Goal: Use online tool/utility: Use online tool/utility

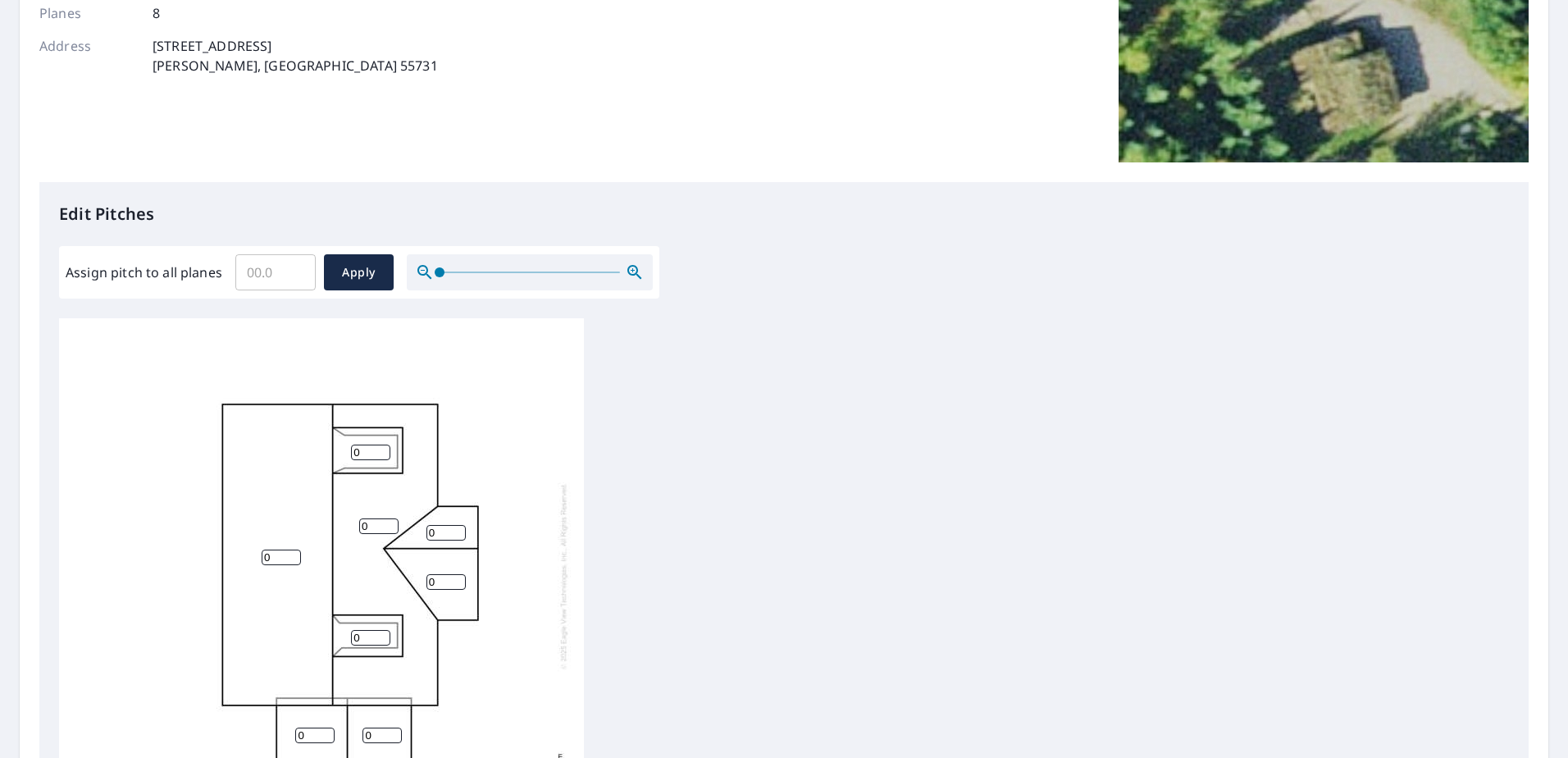
scroll to position [328, 0]
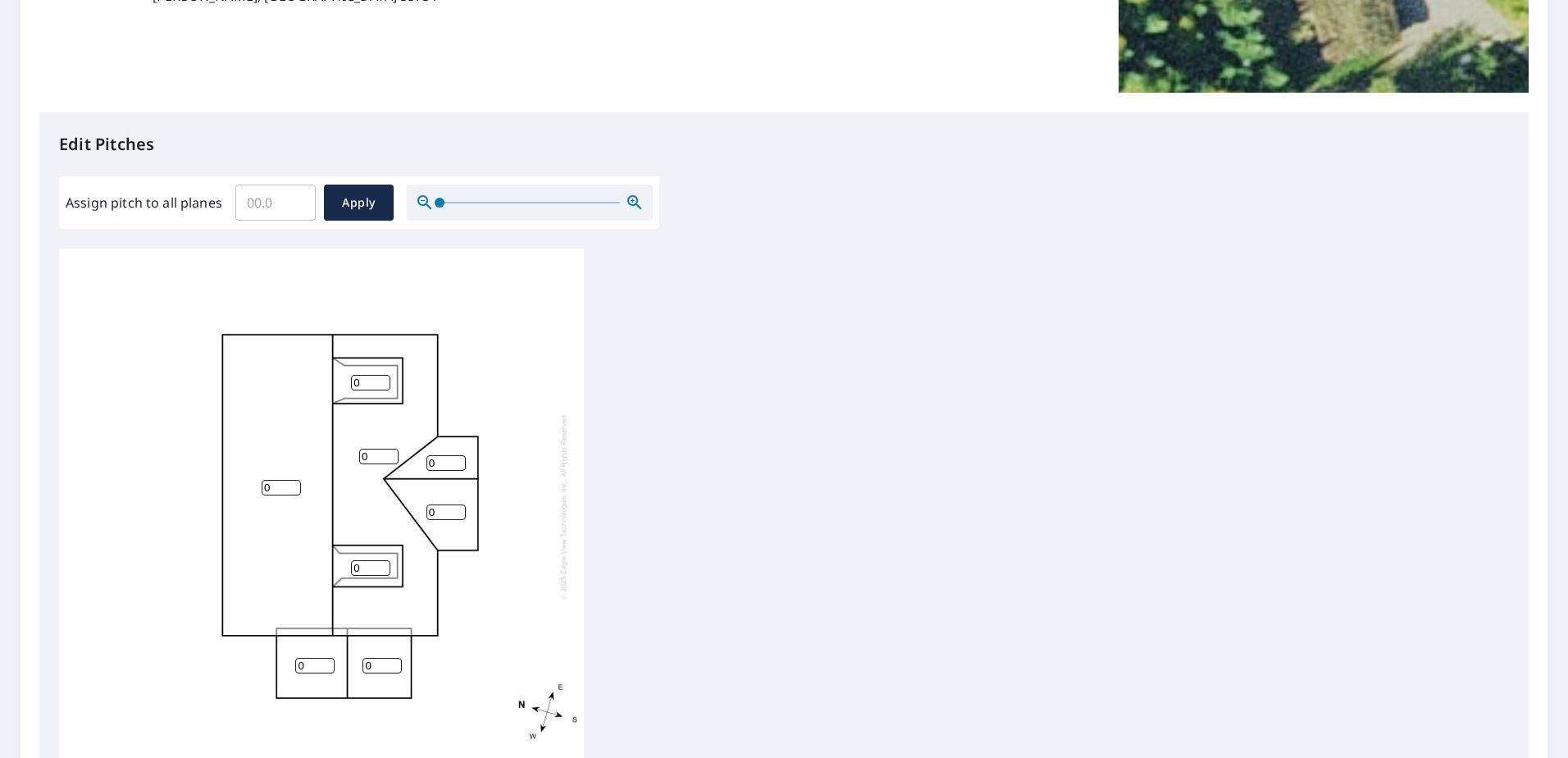
click at [370, 384] on input "0" at bounding box center [370, 383] width 39 height 15
type input "4"
drag, startPoint x: 361, startPoint y: 566, endPoint x: 350, endPoint y: 580, distance: 17.8
click at [350, 580] on div "0 0 0 0 0 4 0 0" at bounding box center [321, 506] width 525 height 515
type input "4"
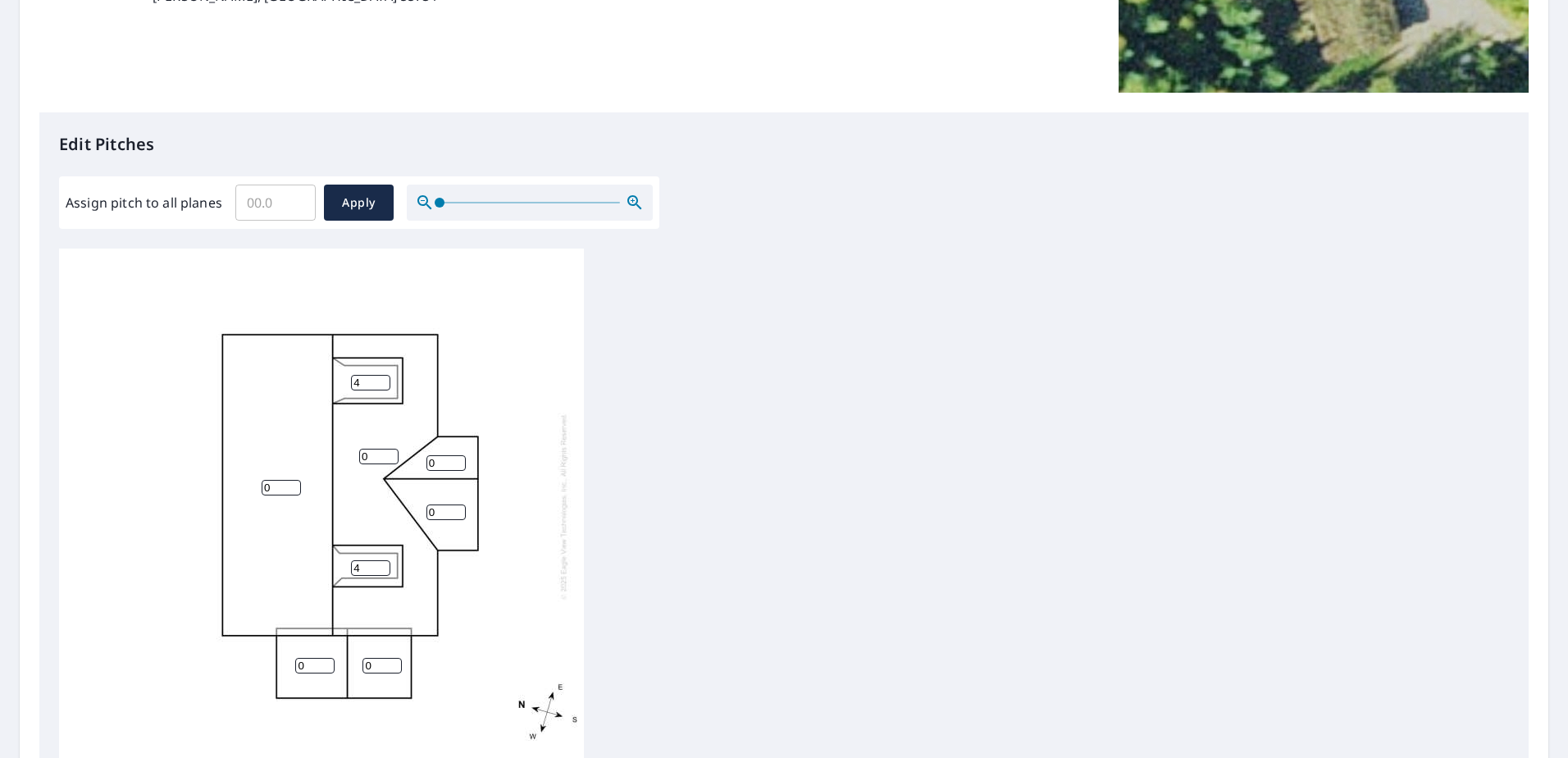
click at [279, 205] on input "Assign pitch to all planes" at bounding box center [276, 203] width 80 height 46
click at [278, 205] on input "Assign pitch to all planes" at bounding box center [276, 203] width 80 height 46
type input "8"
click at [349, 192] on span "Apply" at bounding box center [358, 202] width 43 height 20
type input "8"
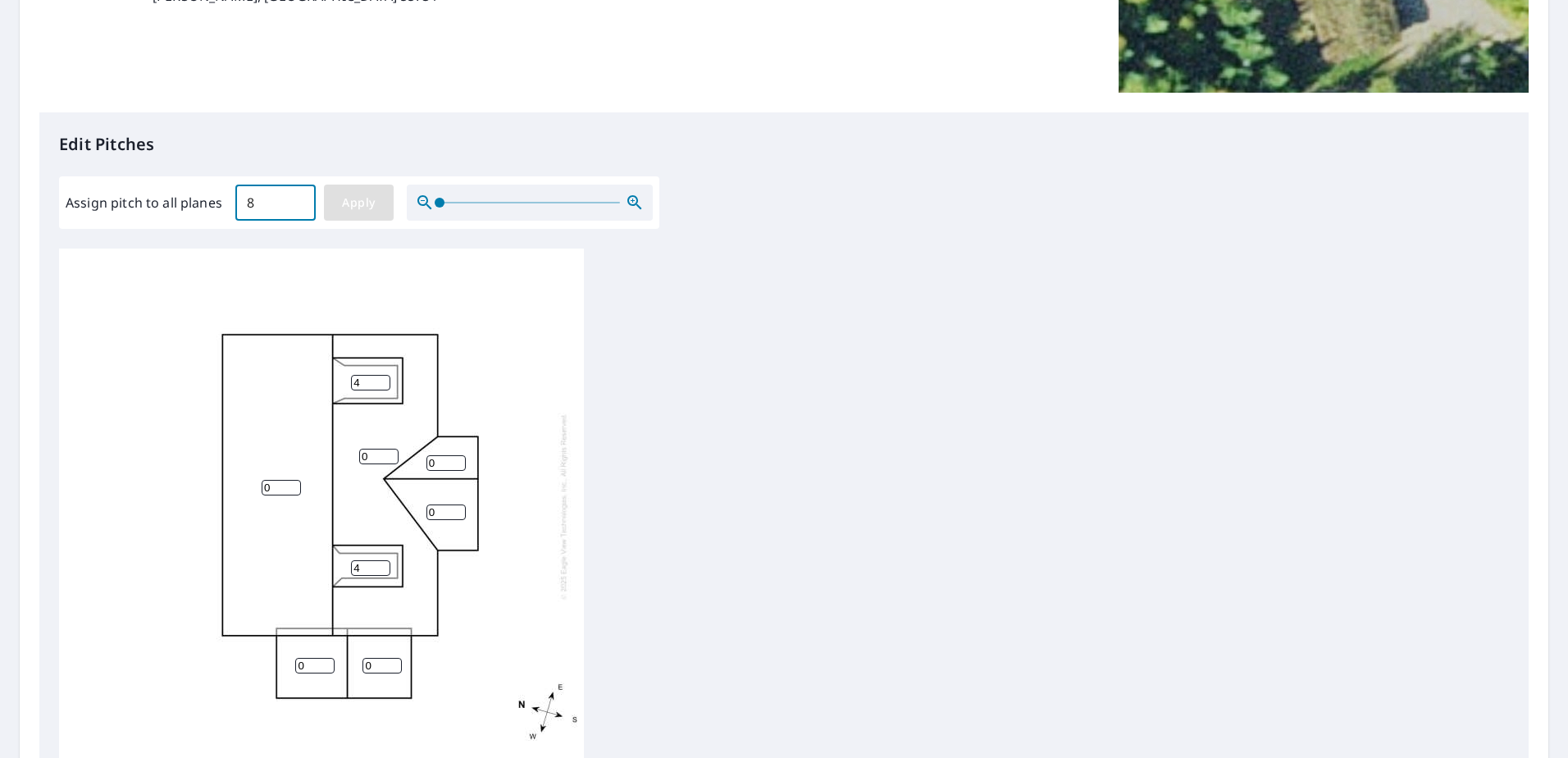
type input "8"
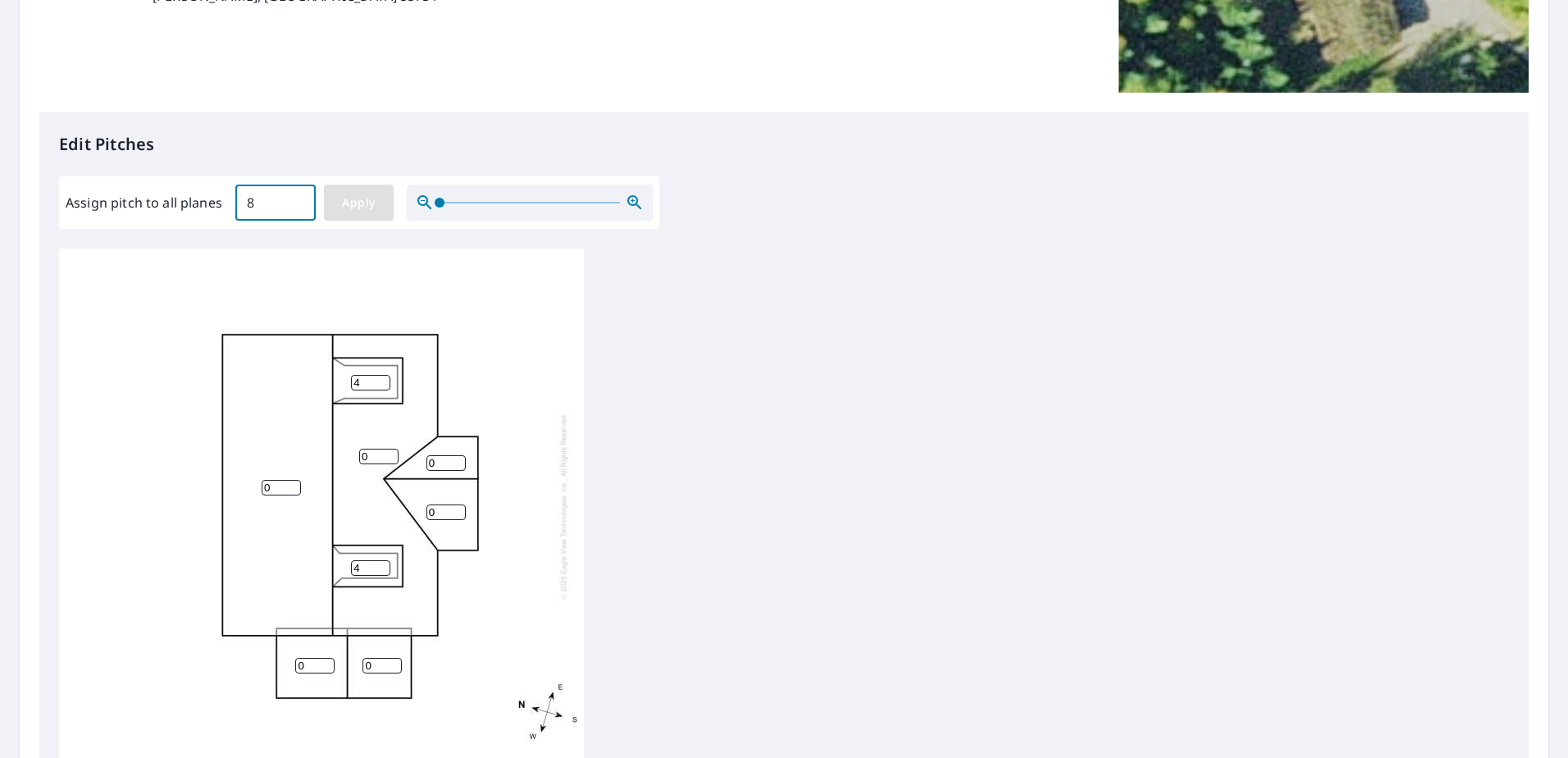
type input "8"
drag, startPoint x: 364, startPoint y: 376, endPoint x: 338, endPoint y: 390, distance: 29.5
click at [346, 392] on div "8 8 8 8 8 8 8 8" at bounding box center [321, 506] width 525 height 515
type input "4"
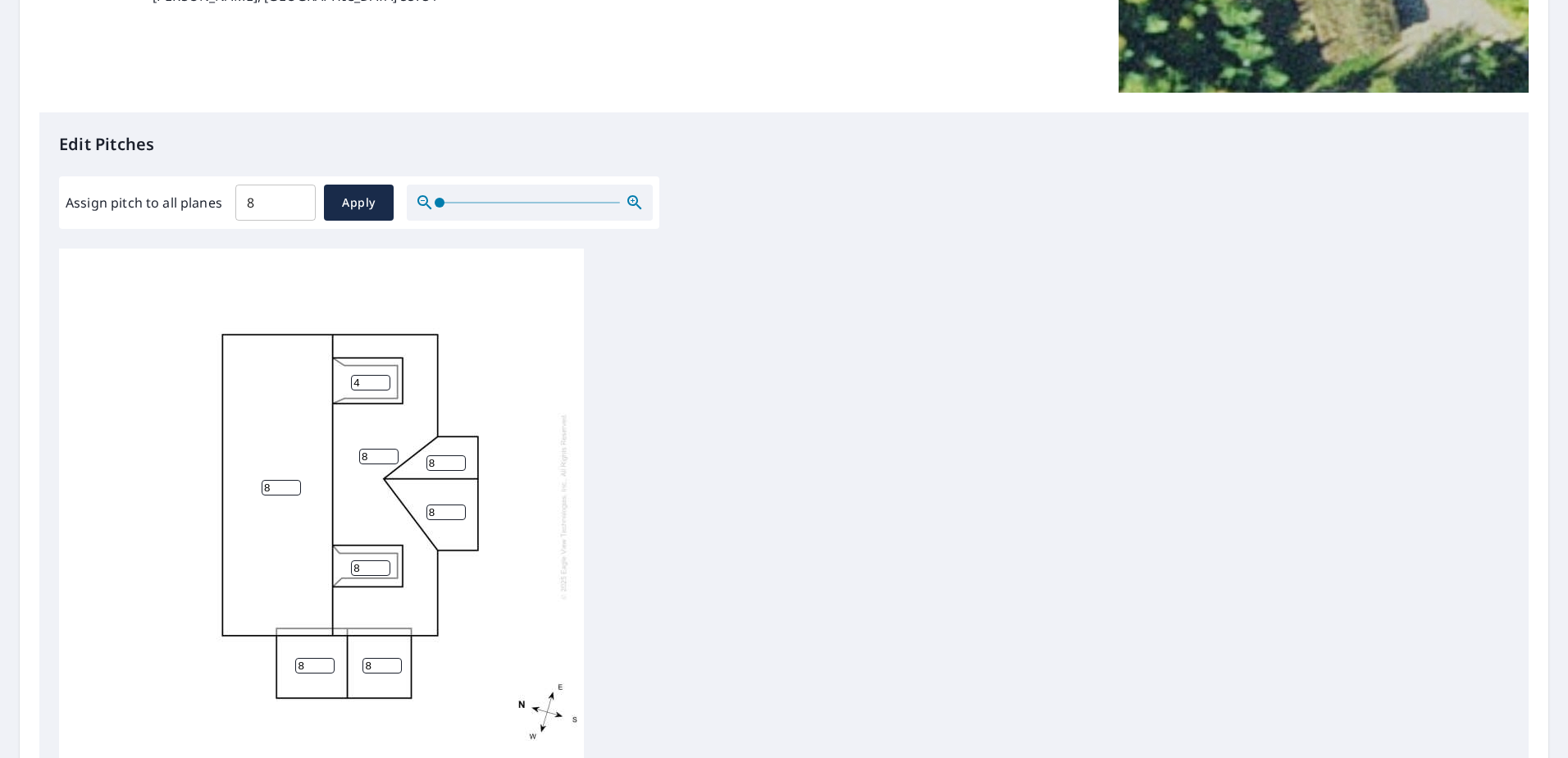
drag, startPoint x: 362, startPoint y: 566, endPoint x: 319, endPoint y: 594, distance: 51.3
click at [329, 591] on div "8 8 8 8 8 4 8 8" at bounding box center [321, 506] width 525 height 515
type input "4"
click at [819, 612] on div "8 8 8 8 8 4 4 8" at bounding box center [784, 506] width 1449 height 515
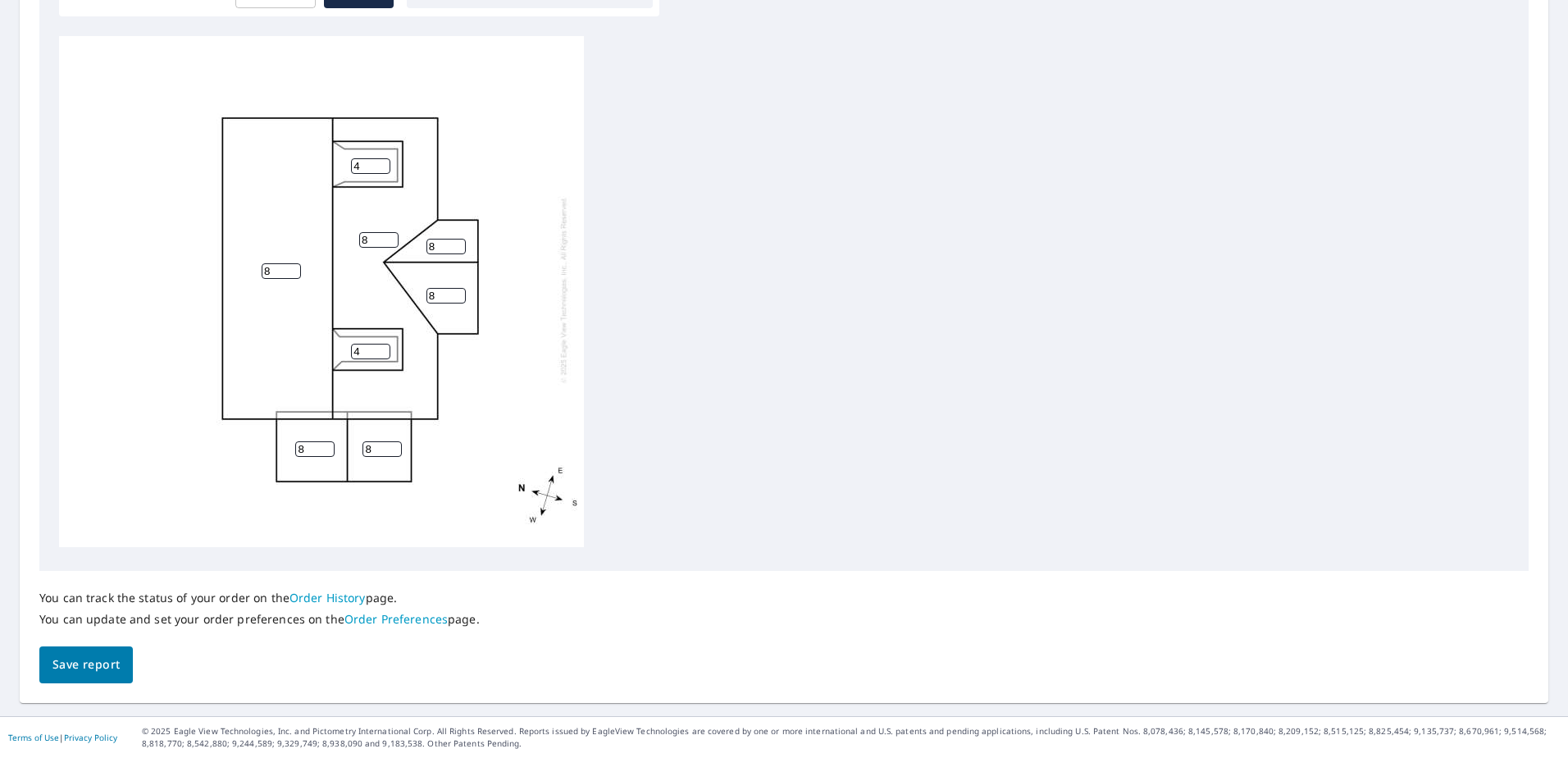
scroll to position [0, 0]
click at [71, 662] on span "Save report" at bounding box center [86, 664] width 67 height 20
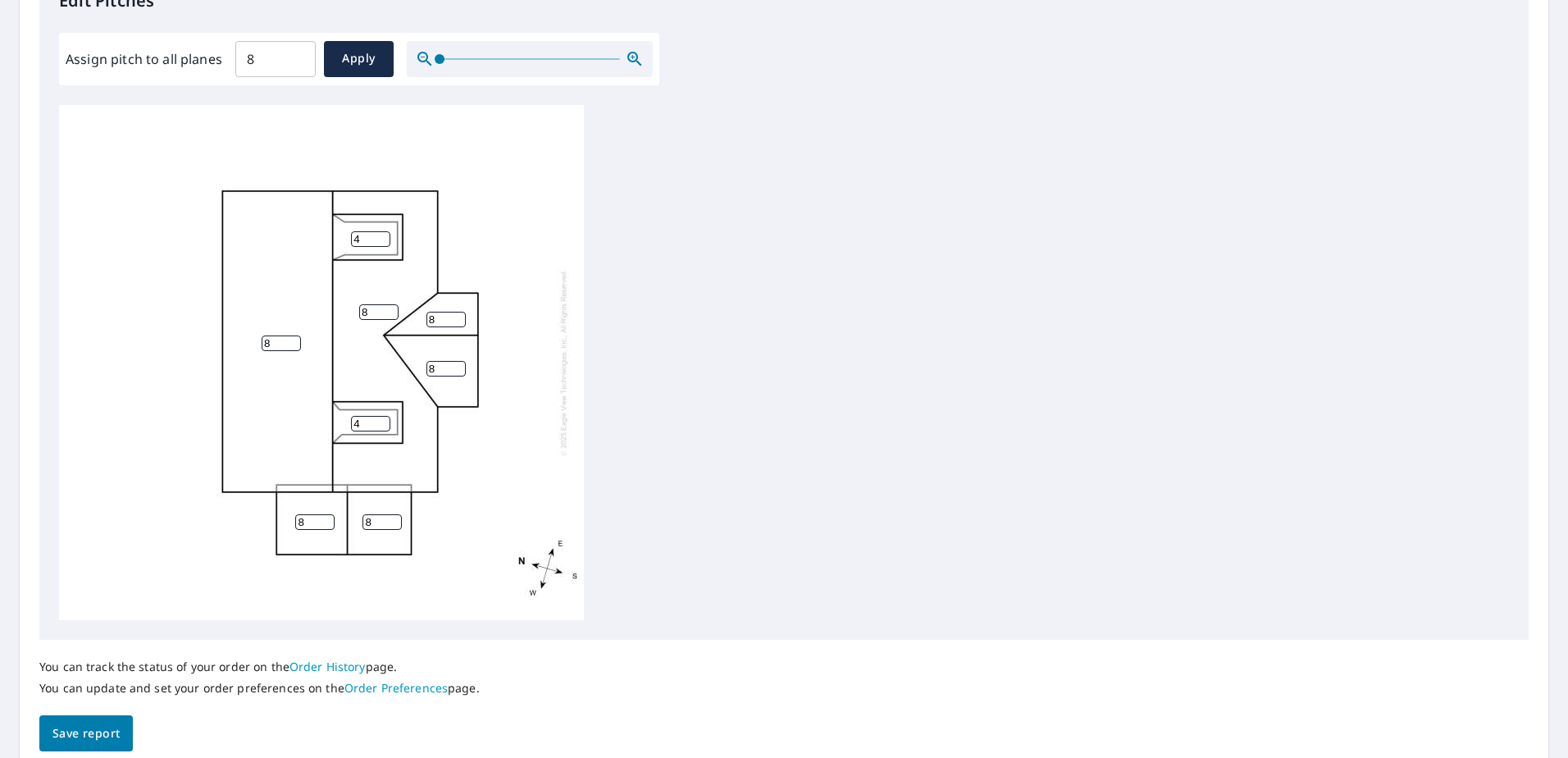
scroll to position [600, 0]
